Goal: Go to known website: Access a specific website the user already knows

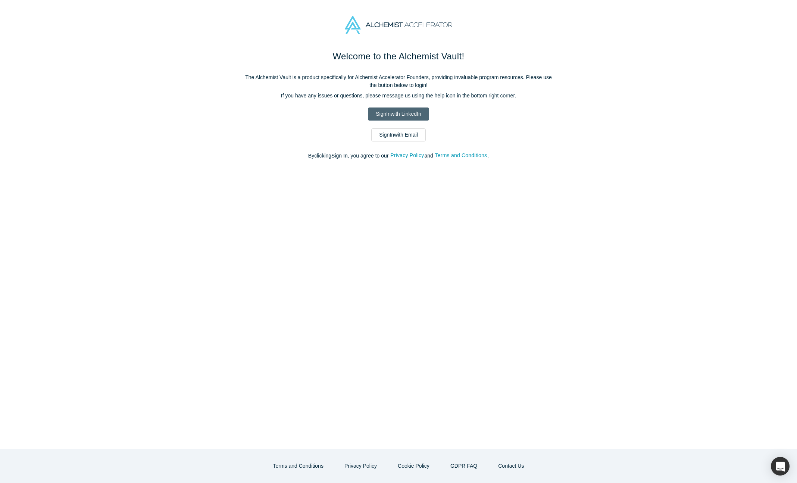
click at [417, 118] on link "Sign In with LinkedIn" at bounding box center [398, 113] width 61 height 13
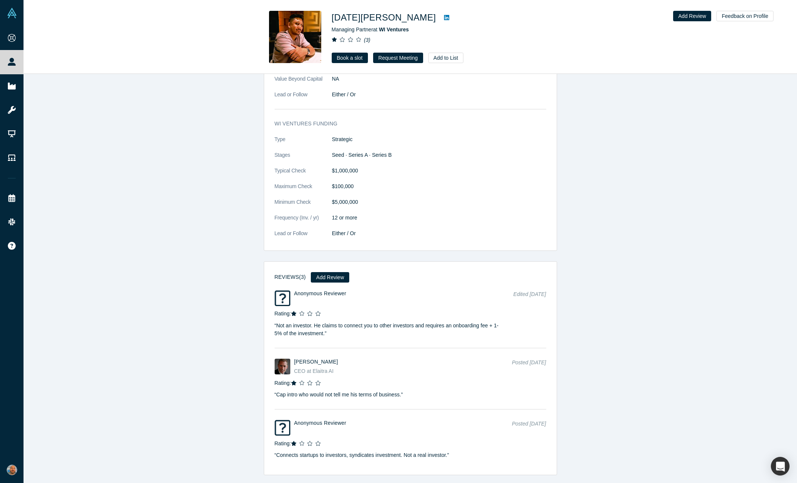
scroll to position [793, 0]
